Goal: Find specific page/section: Find specific page/section

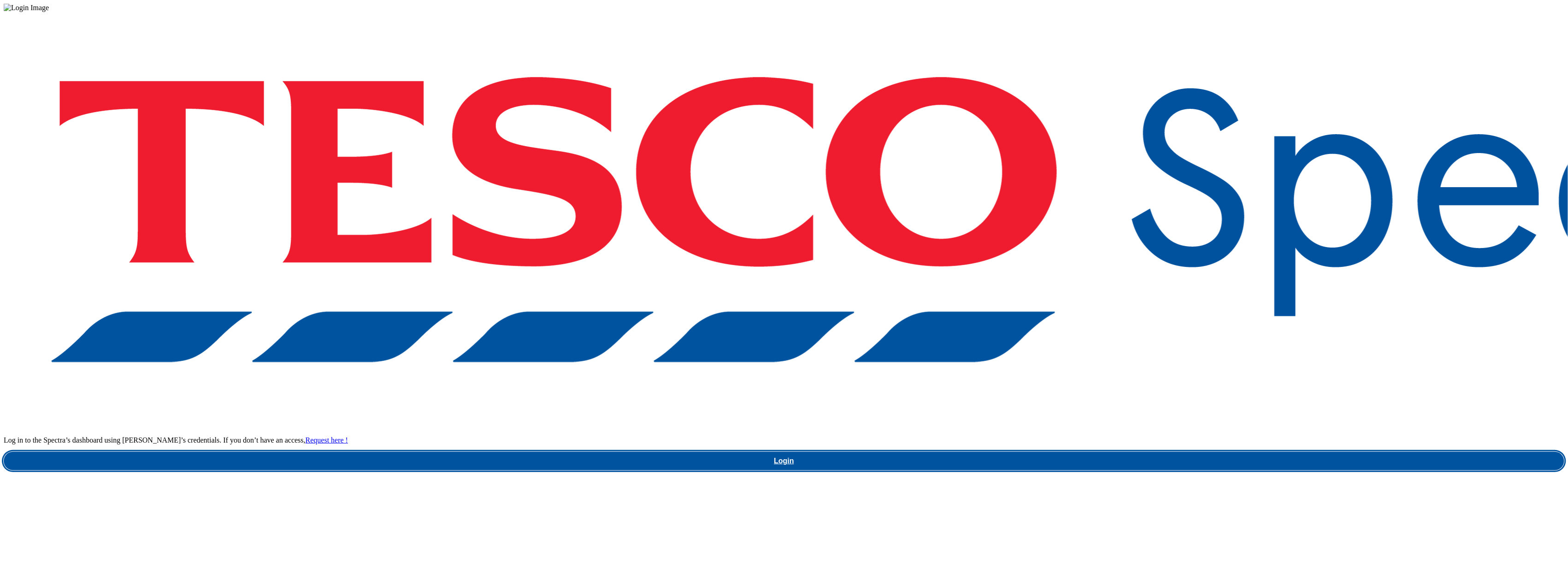
click at [1138, 452] on link "Login" at bounding box center [784, 461] width 1561 height 19
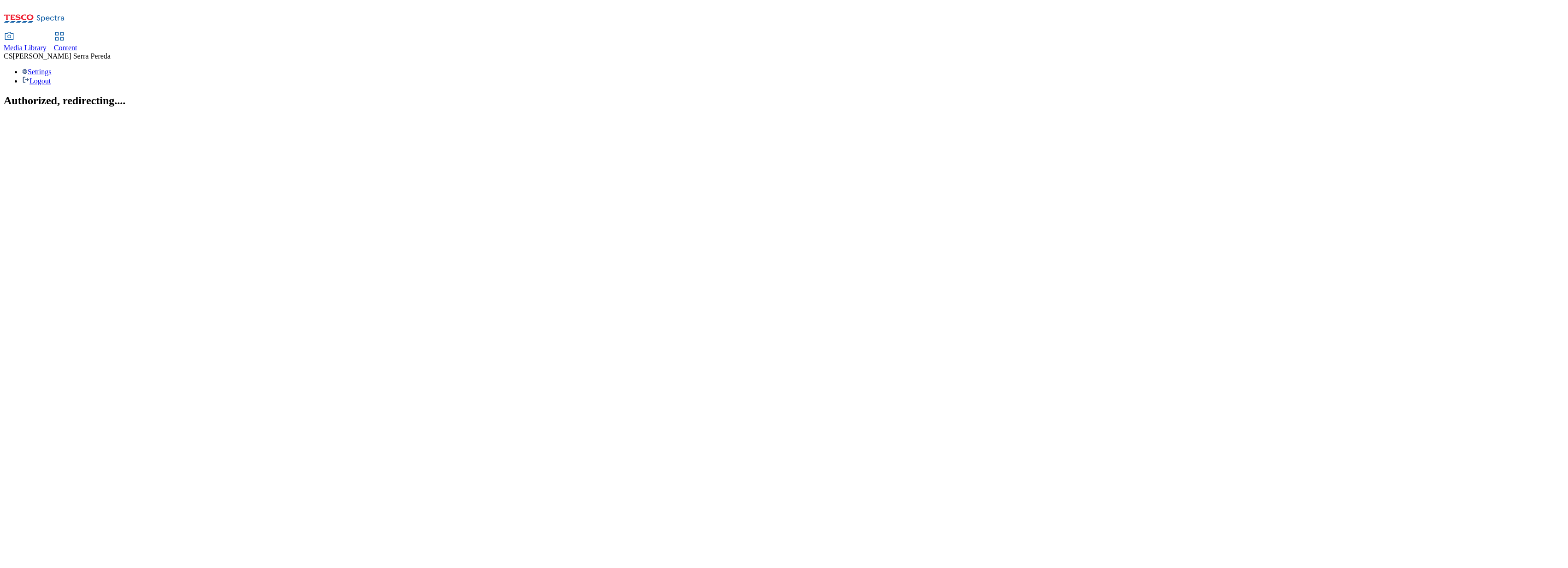
click at [78, 44] on span "Content" at bounding box center [65, 48] width 23 height 7
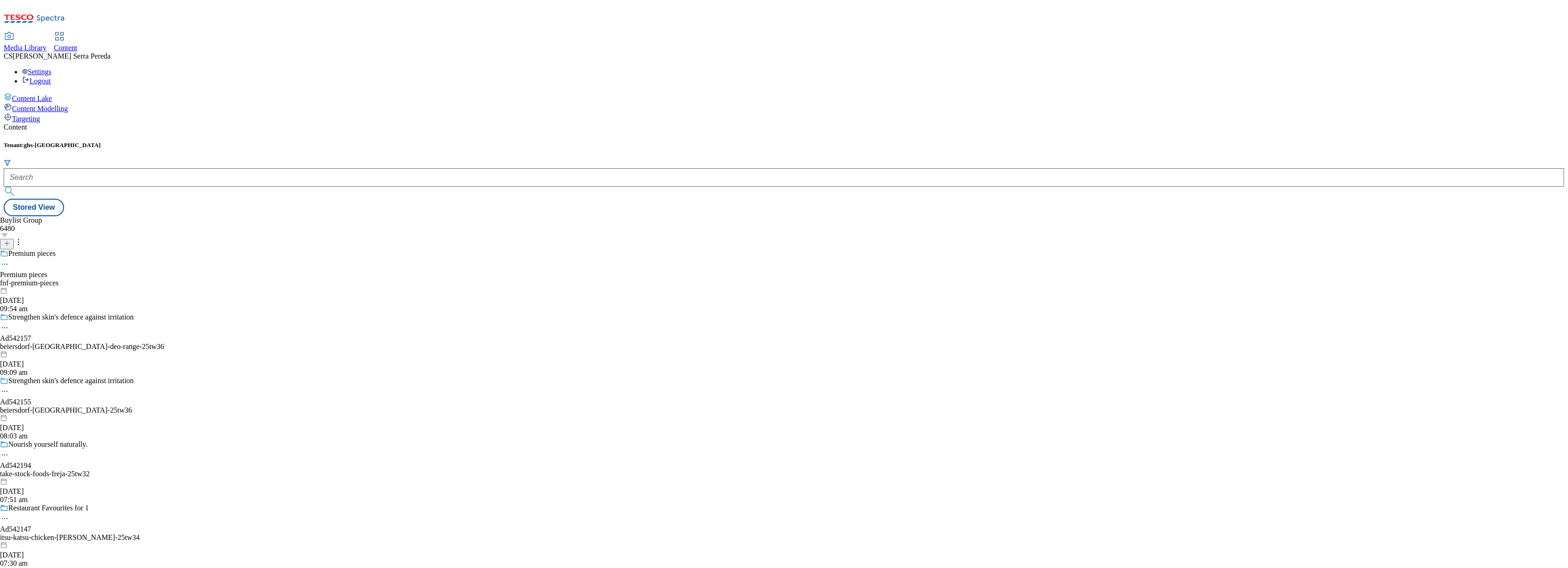
click at [46, 44] on span "Media Library" at bounding box center [25, 48] width 43 height 7
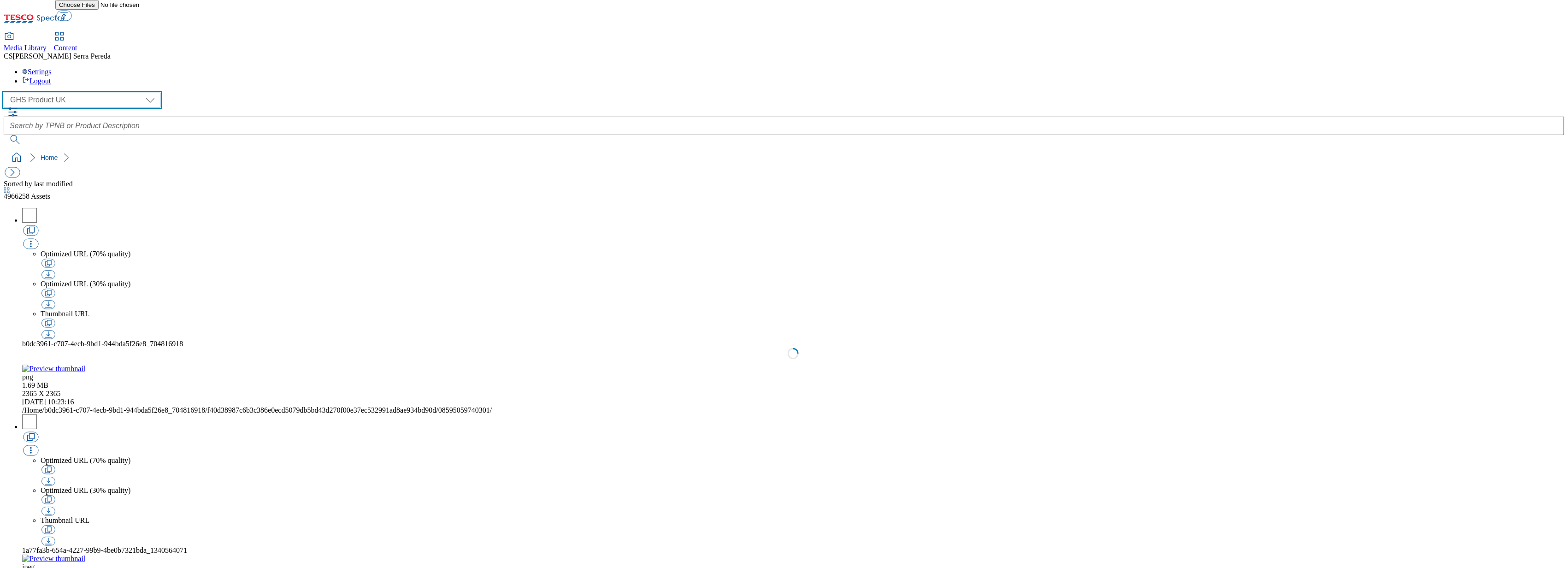
click at [67, 93] on select "Dotcom UK GHS Marketing UK GHS Product UK ghs-roi Realfood" at bounding box center [82, 100] width 156 height 15
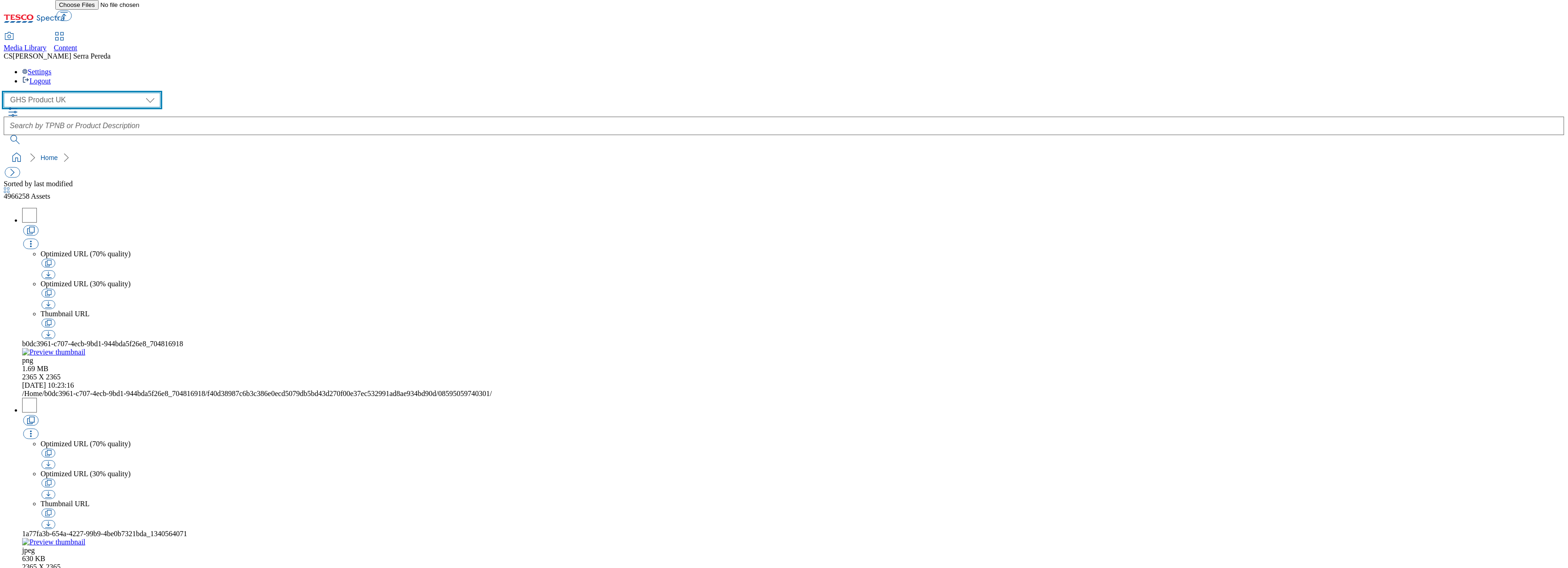
select select "flare-ghs-mktg"
click at [7, 93] on select "Dotcom UK GHS Marketing UK GHS Product UK ghs-roi Realfood" at bounding box center [82, 100] width 156 height 15
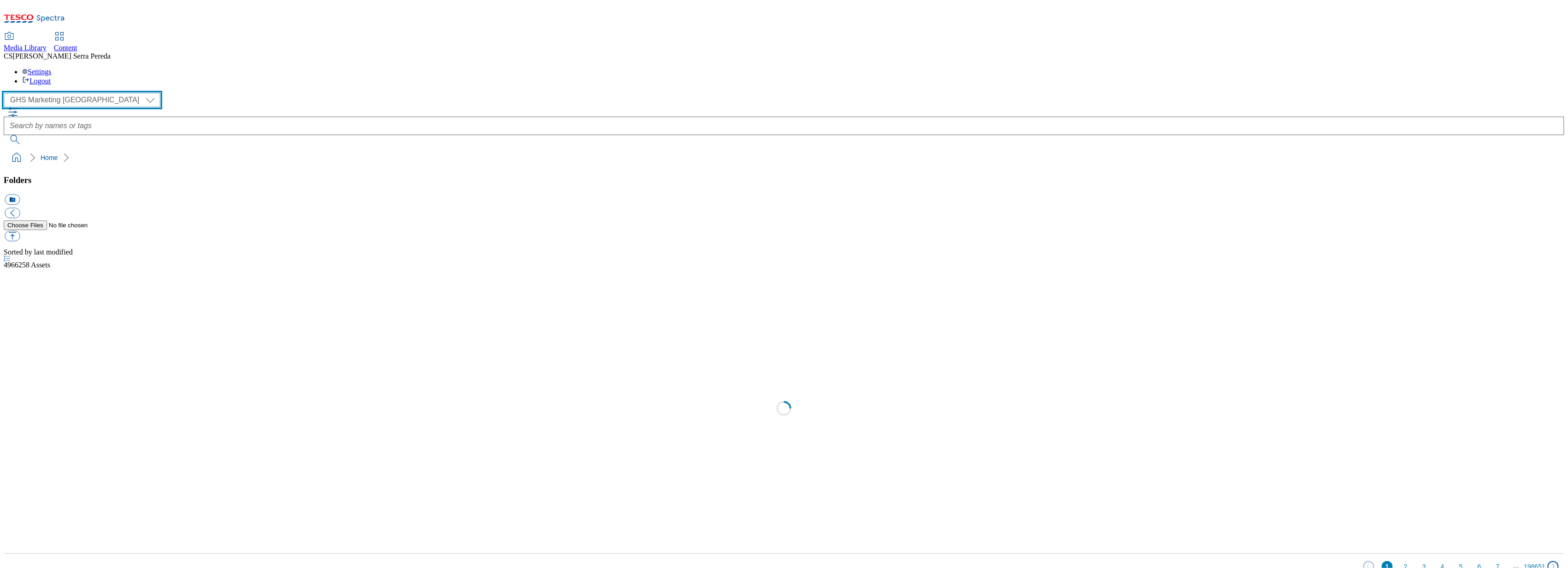
scroll to position [1, 0]
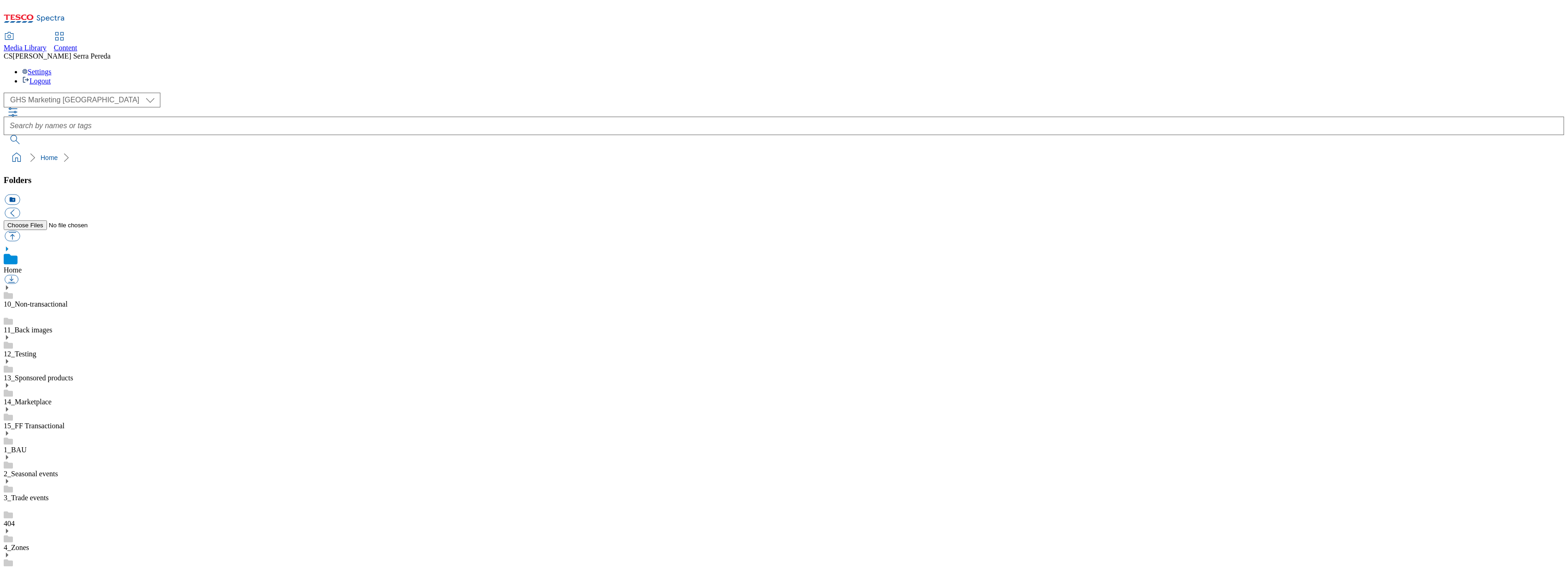
click at [8, 431] on use at bounding box center [7, 433] width 2 height 4
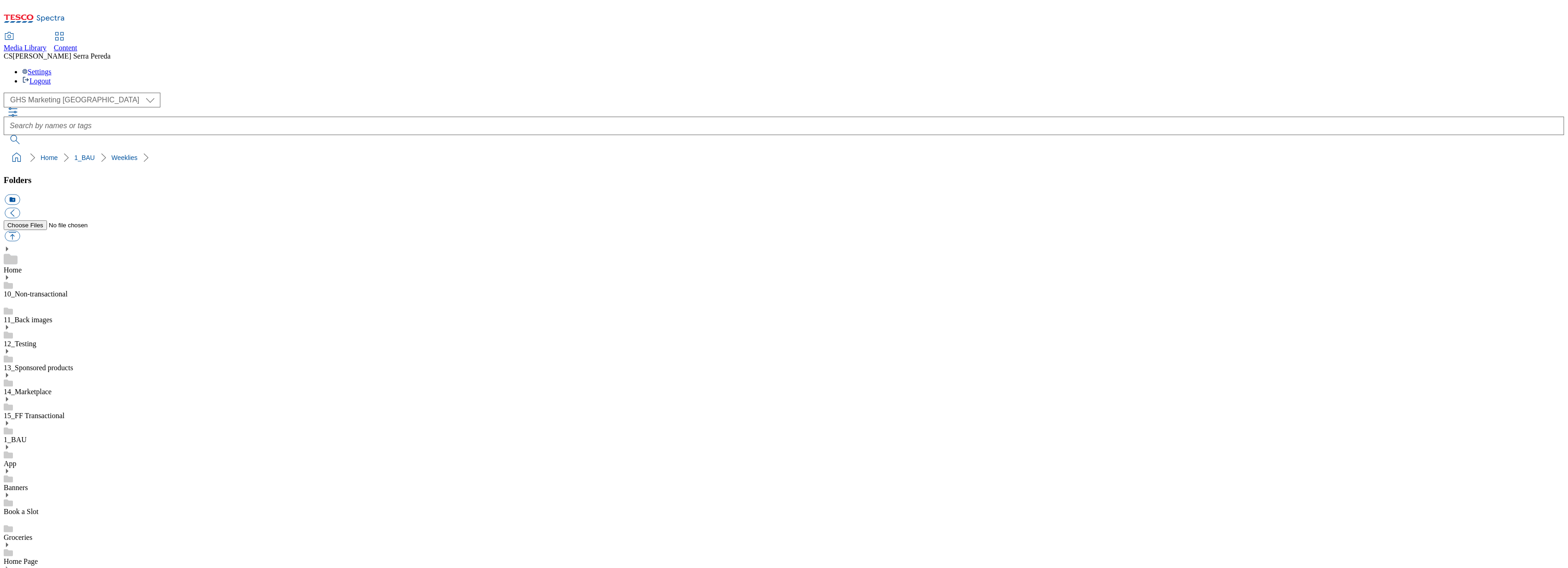
scroll to position [585, 0]
